Goal: Ask a question

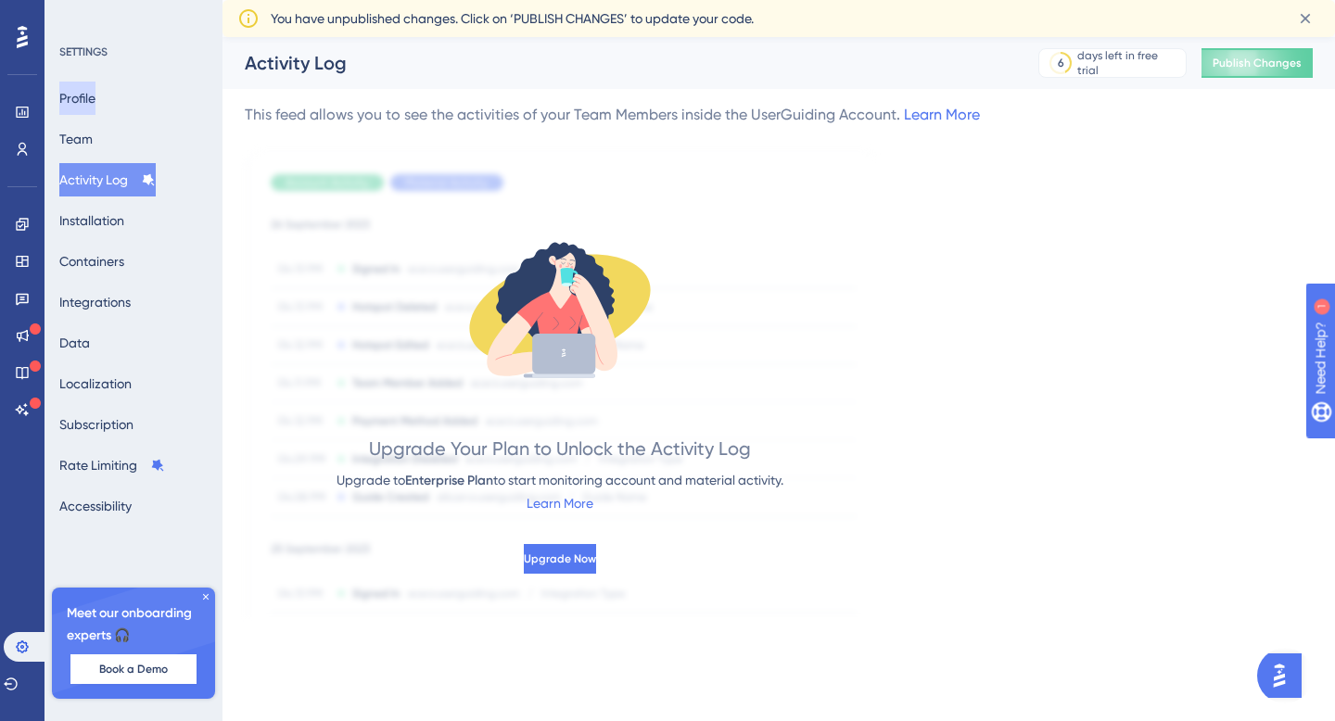
click at [95, 94] on button "Profile" at bounding box center [77, 98] width 36 height 33
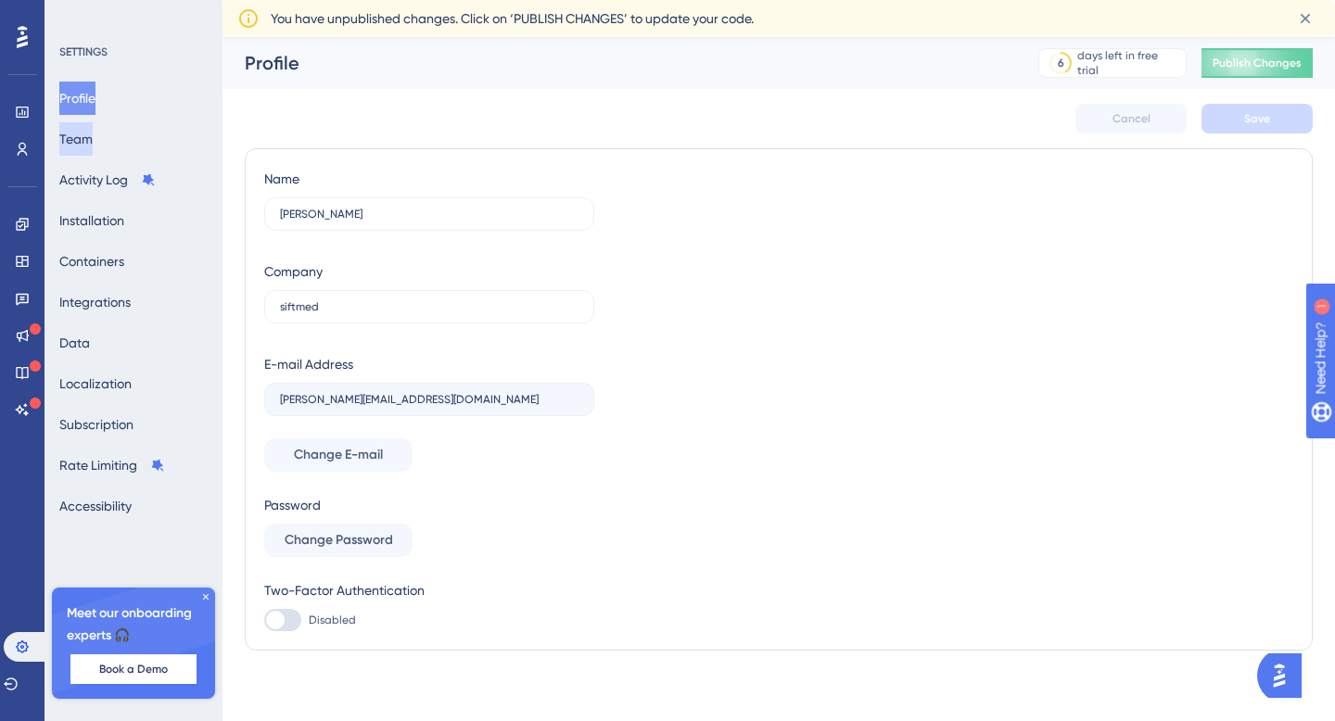
click at [91, 130] on button "Team" at bounding box center [75, 138] width 33 height 33
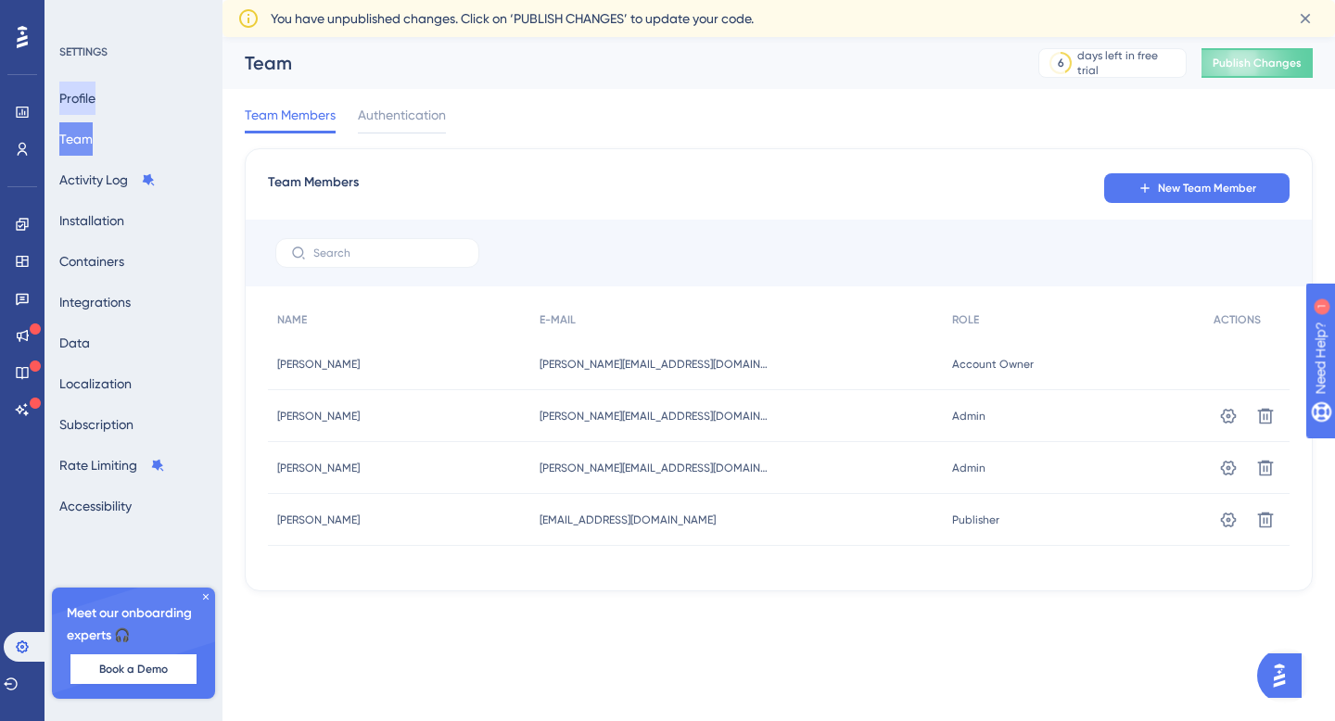
click at [95, 87] on button "Profile" at bounding box center [77, 98] width 36 height 33
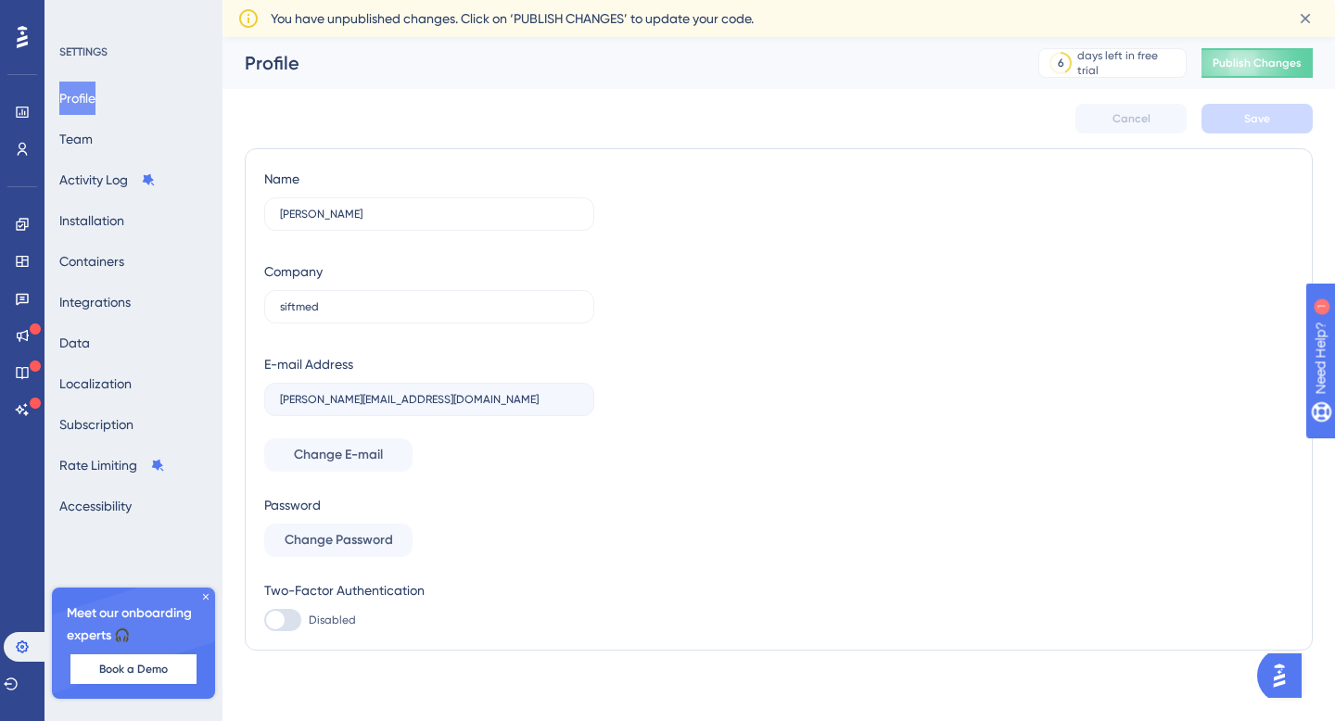
scroll to position [4, 0]
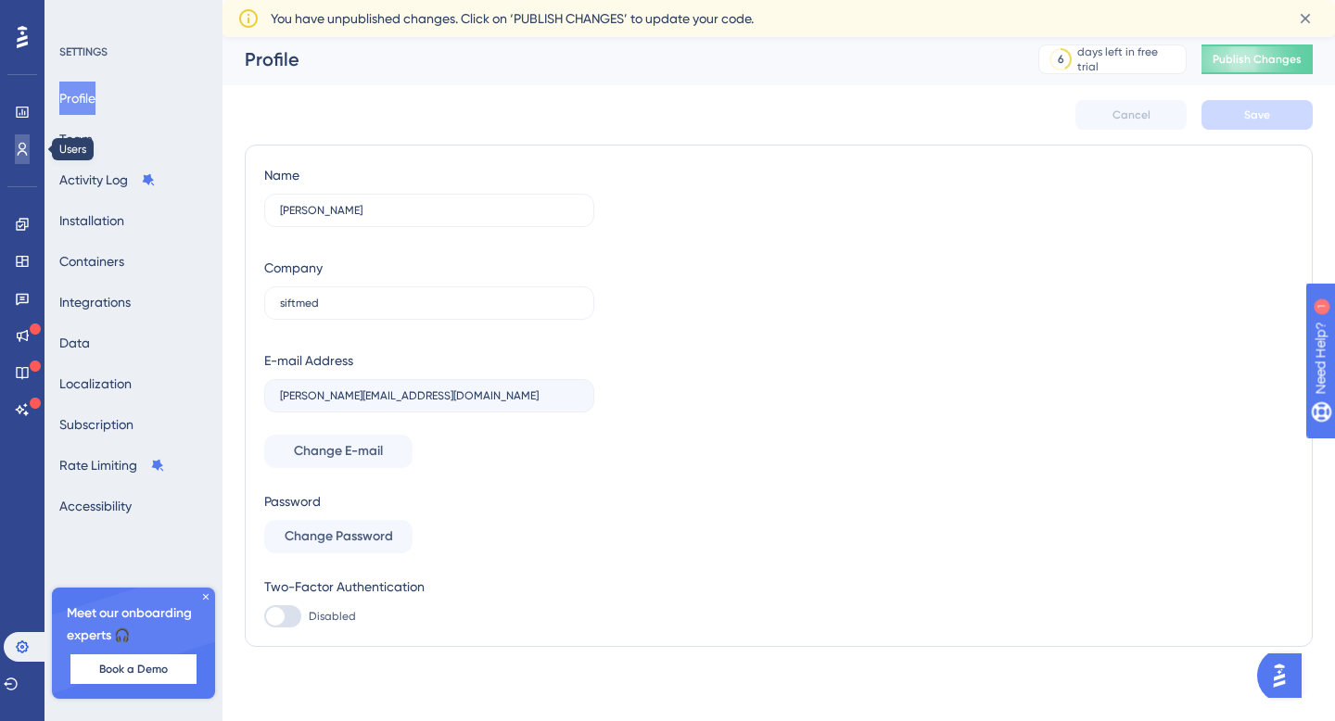
click at [22, 146] on icon at bounding box center [22, 149] width 15 height 15
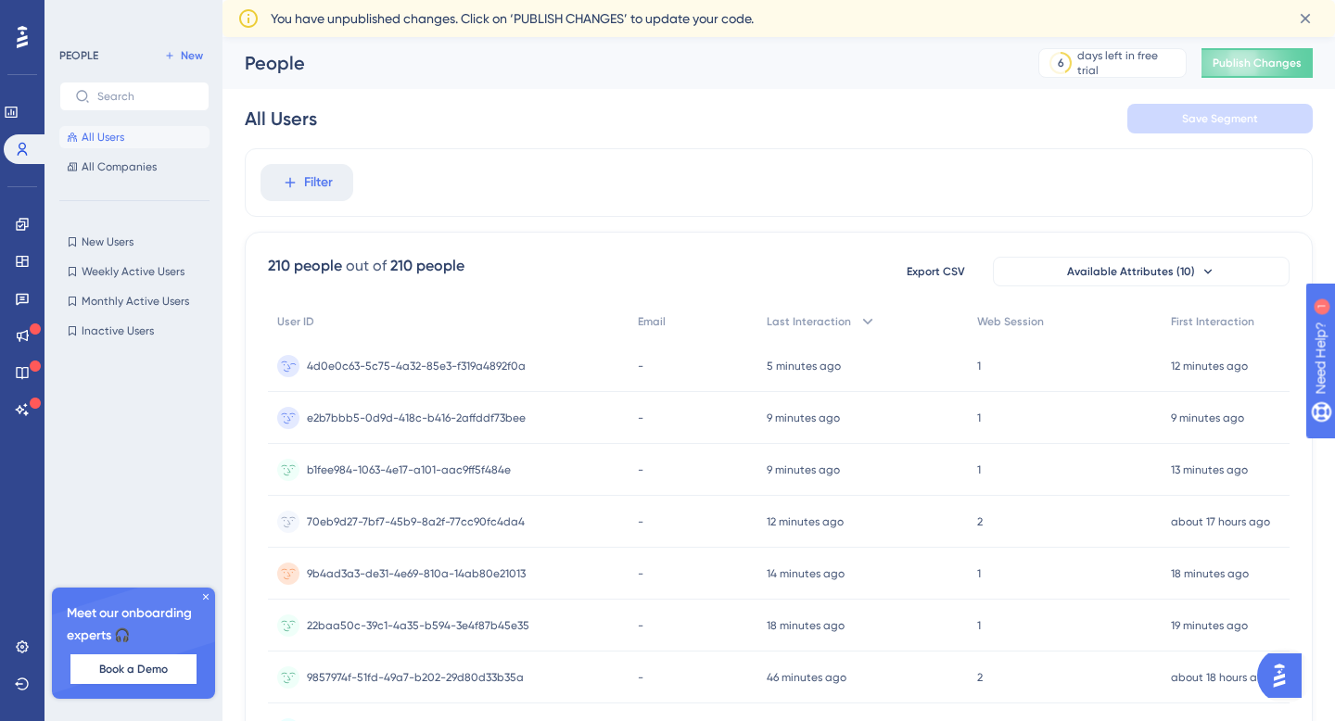
click at [640, 361] on span "-" at bounding box center [641, 366] width 6 height 15
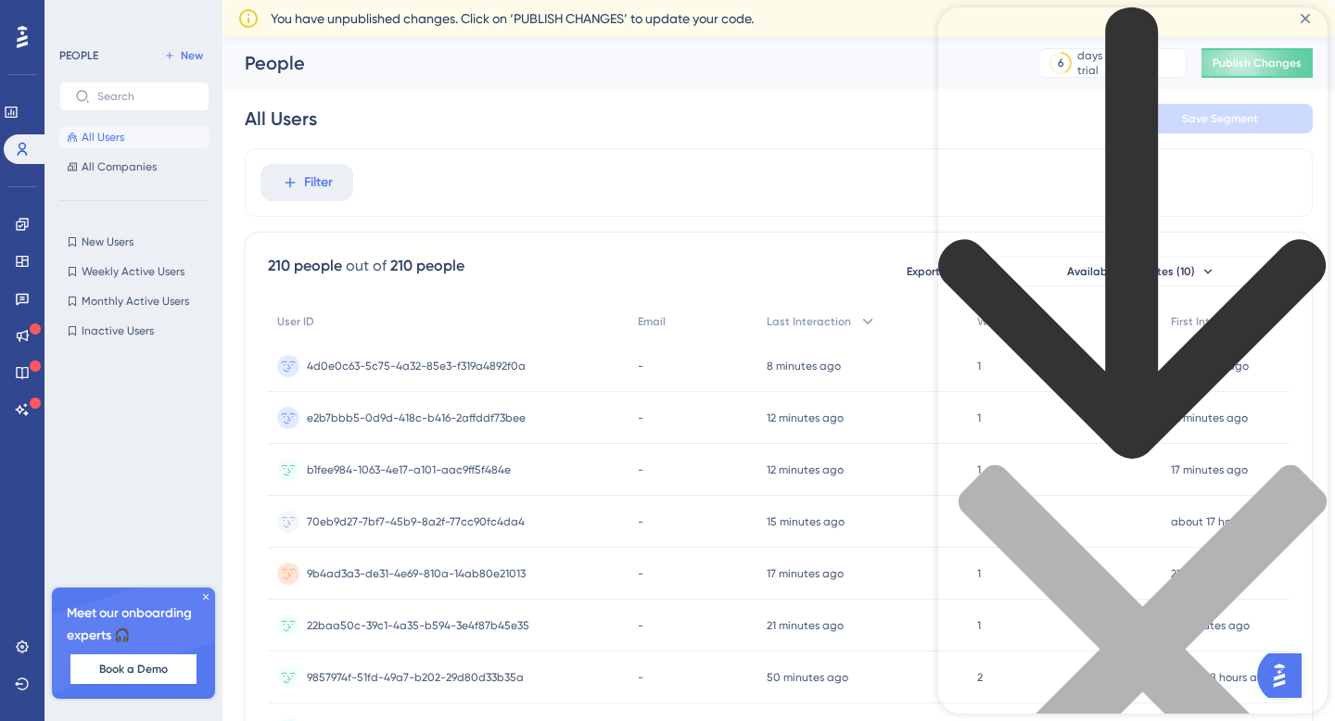
click at [1020, 109] on div "Resource Center Header" at bounding box center [1132, 452] width 389 height 890
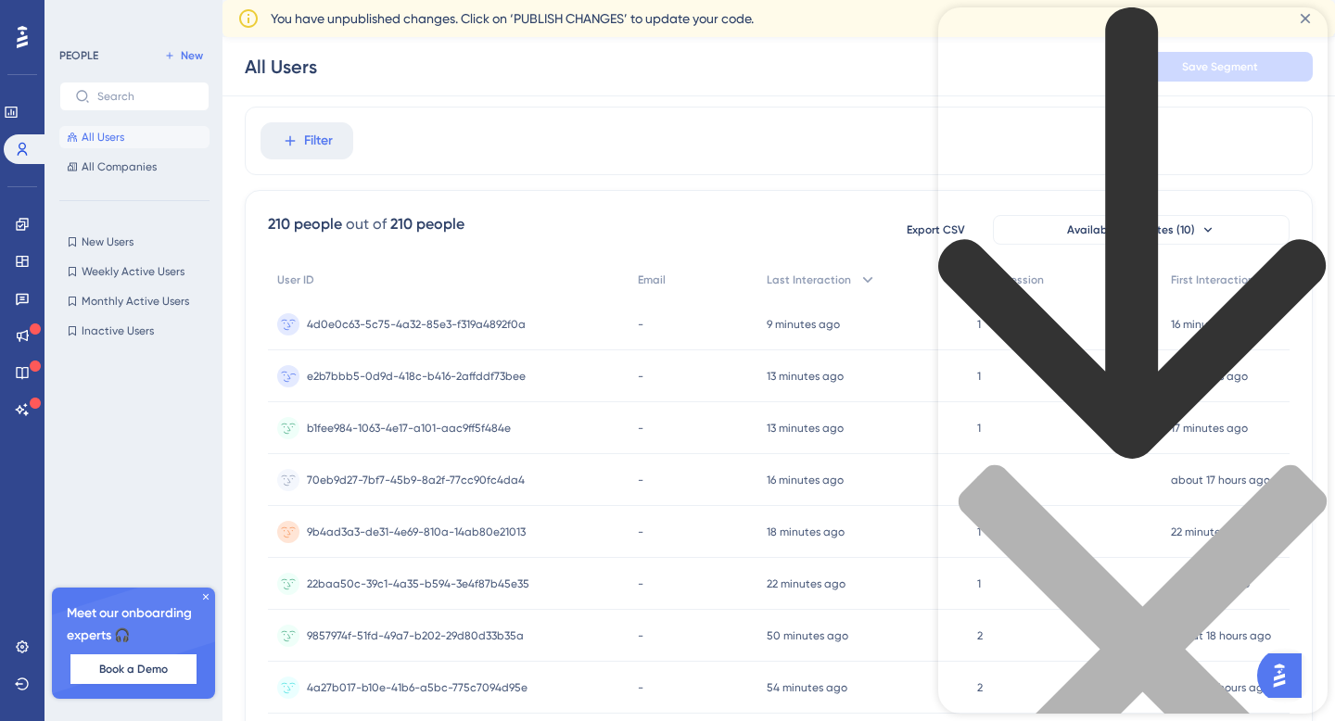
scroll to position [27, 0]
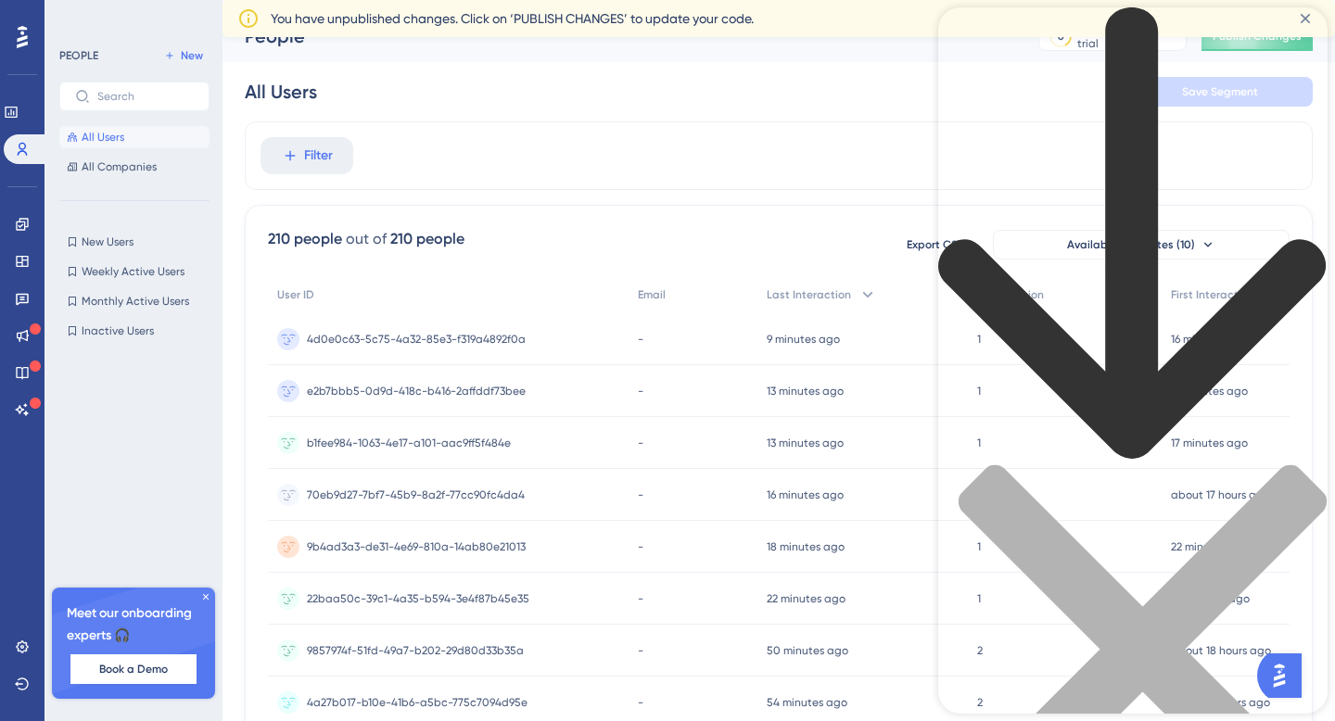
type input "users email not being populated"
click at [673, 246] on div "210 people out of 210 people Export CSV Available Attributes (10)" at bounding box center [778, 244] width 1021 height 33
click at [1298, 464] on icon "close resource center" at bounding box center [1132, 658] width 389 height 389
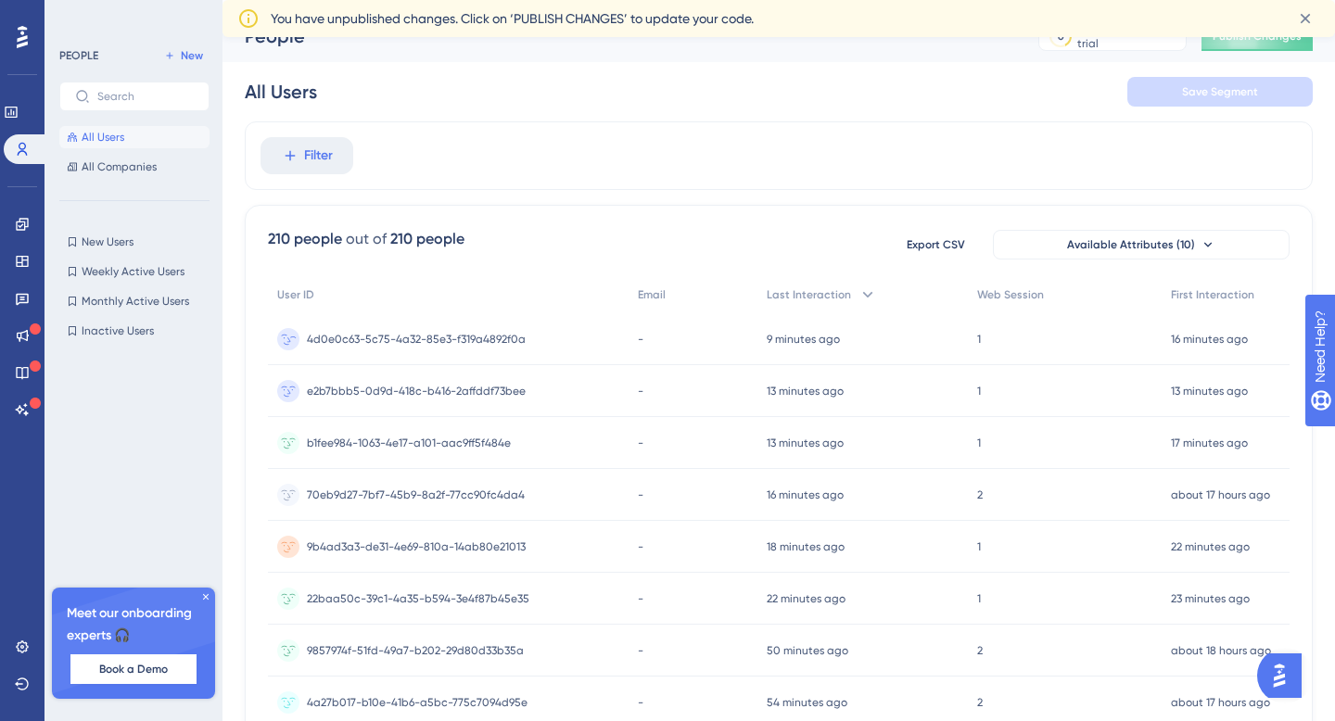
click at [651, 336] on div "-" at bounding box center [692, 339] width 129 height 52
